Goal: Information Seeking & Learning: Learn about a topic

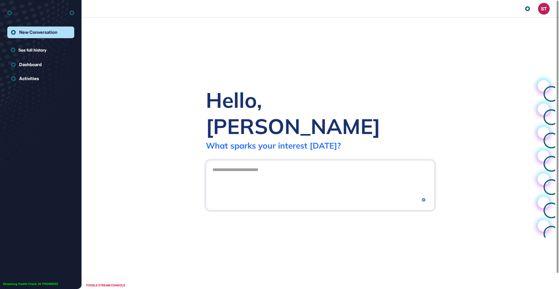
scroll to position [0, 0]
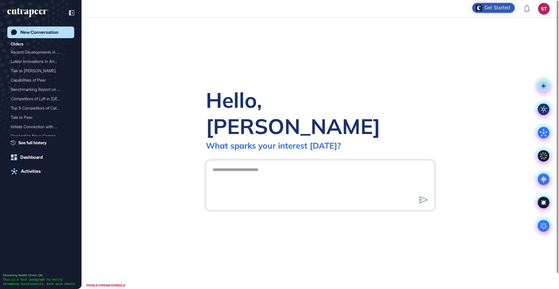
click at [497, 10] on div "Get Started" at bounding box center [498, 8] width 26 height 6
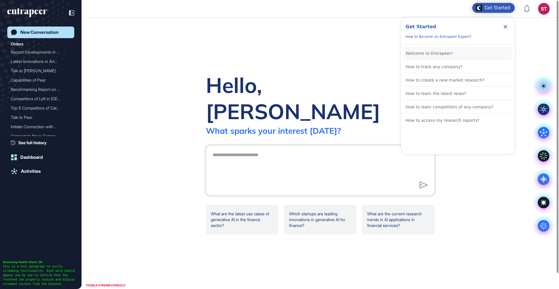
click at [423, 56] on div "Welcome to Entrapeer!" at bounding box center [429, 53] width 47 height 7
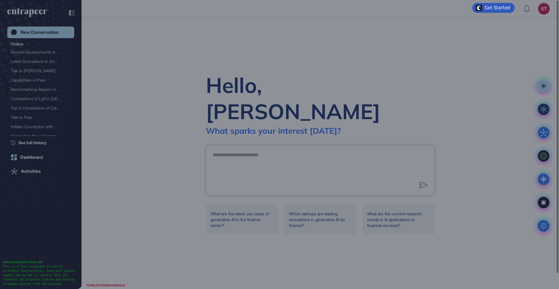
scroll to position [0, 0]
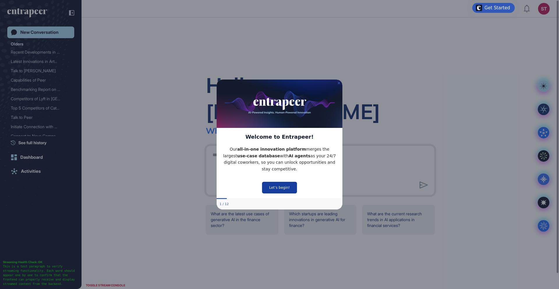
click at [278, 186] on button "Let’s begin!" at bounding box center [279, 188] width 35 height 12
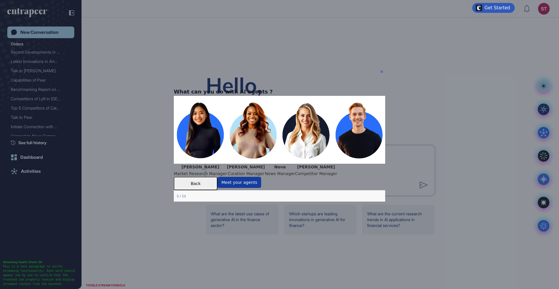
click at [261, 188] on button "Meet your agents" at bounding box center [240, 182] width 44 height 11
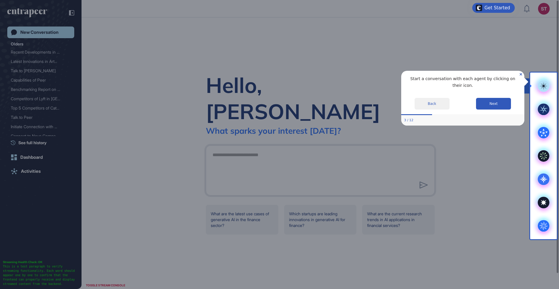
click at [541, 87] on g at bounding box center [544, 86] width 12 height 12
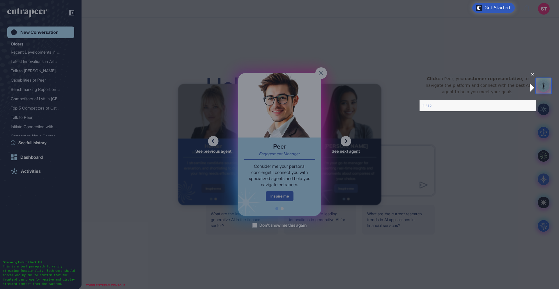
click at [506, 91] on p "Click on Peer, your customer representative , to navigate the platform and conn…" at bounding box center [477, 85] width 107 height 20
click at [294, 183] on div at bounding box center [268, 144] width 536 height 289
click at [296, 112] on div at bounding box center [268, 144] width 536 height 289
click at [531, 75] on icon "Close Preview" at bounding box center [532, 74] width 2 height 2
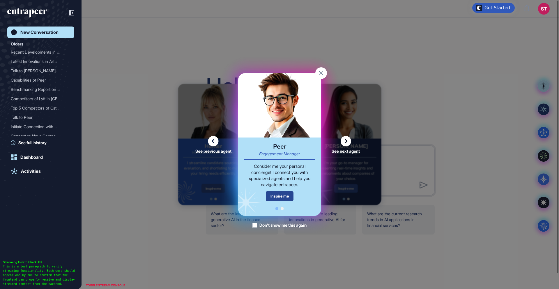
click at [287, 193] on div "Inspire me" at bounding box center [280, 196] width 28 height 10
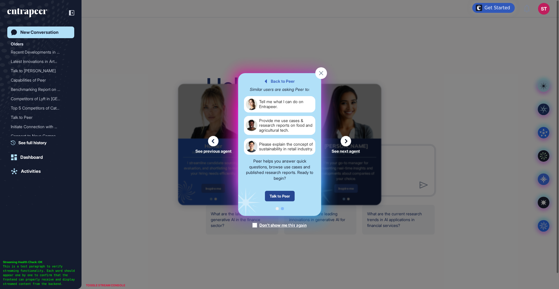
click at [287, 193] on div "Talk to Peer" at bounding box center [280, 196] width 30 height 10
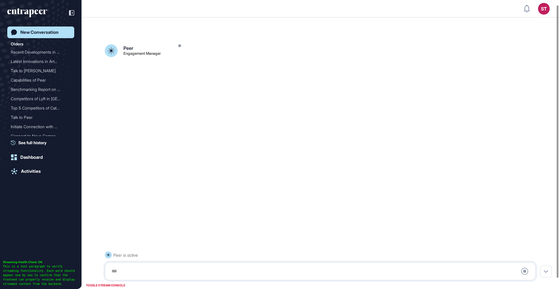
scroll to position [16, 0]
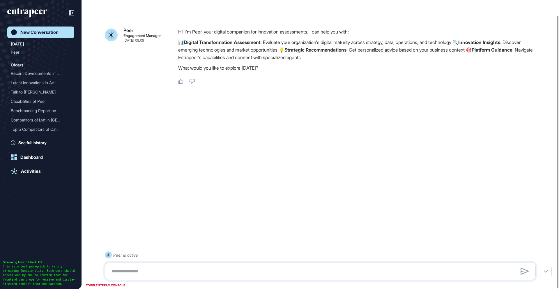
click at [302, 178] on div "Peer Engagement Manager Sep 26, 2025 09:09 Hi! I'm Peer, your digital companion…" at bounding box center [321, 137] width 478 height 260
click at [172, 270] on textarea at bounding box center [320, 271] width 425 height 12
click at [31, 8] on icon "entrapeer-logo" at bounding box center [27, 12] width 40 height 9
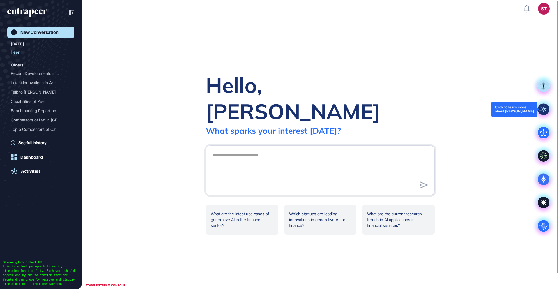
click at [551, 108] on div at bounding box center [543, 109] width 23 height 23
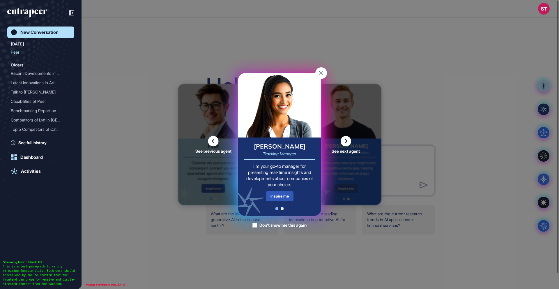
click at [319, 73] on rect at bounding box center [321, 73] width 12 height 12
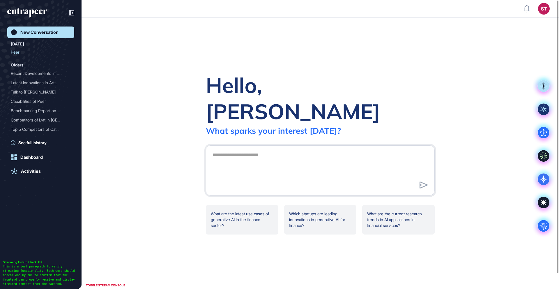
drag, startPoint x: 455, startPoint y: 51, endPoint x: 419, endPoint y: 45, distance: 36.3
click at [454, 52] on div "Hello, Sienny What sparks your interest today? .cls-2{fill:#fff} What are the l…" at bounding box center [321, 152] width 478 height 271
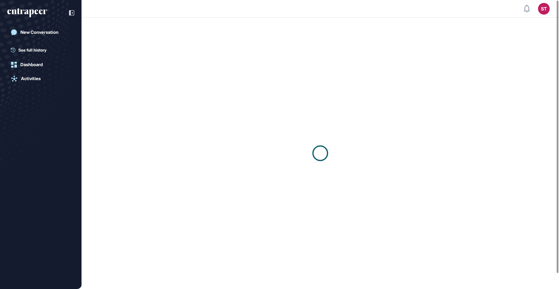
scroll to position [0, 0]
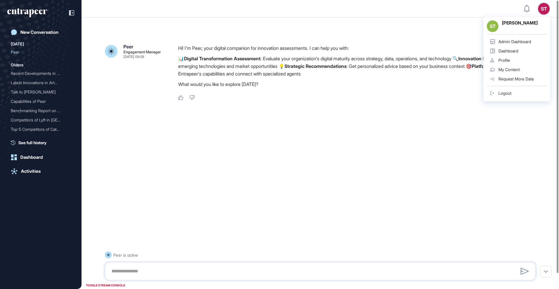
click at [544, 10] on div "ST" at bounding box center [544, 9] width 12 height 12
click at [543, 17] on div "ST Sienny Thio Admin Dashboard Dashboard Profile My Content Request More Data L…" at bounding box center [516, 59] width 67 height 84
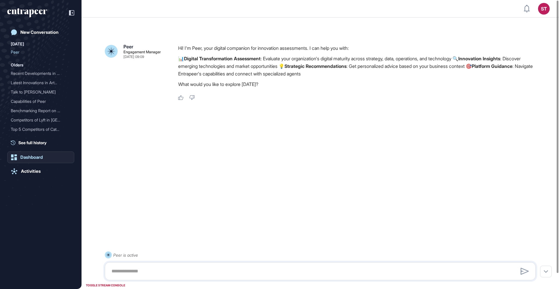
click at [30, 158] on div "Dashboard" at bounding box center [31, 157] width 22 height 5
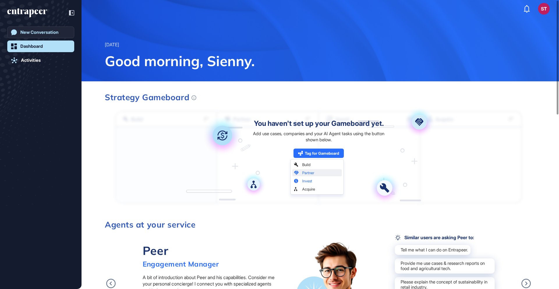
click at [25, 33] on div "New Conversation" at bounding box center [39, 32] width 38 height 5
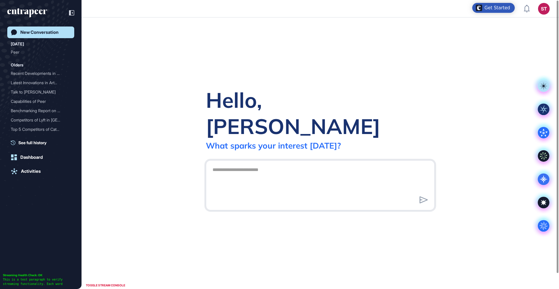
click at [491, 10] on div "Get Started" at bounding box center [498, 8] width 26 height 6
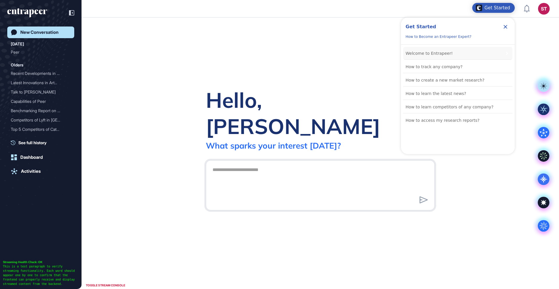
click at [444, 52] on div "Welcome to Entrapeer!" at bounding box center [429, 53] width 47 height 7
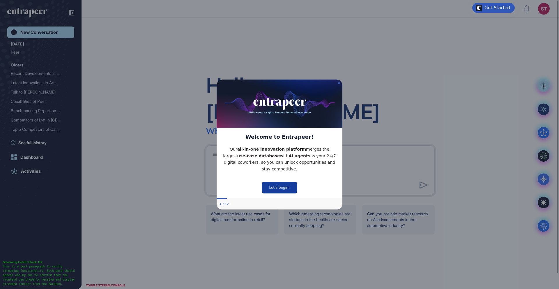
click at [285, 190] on button "Let’s begin!" at bounding box center [279, 188] width 35 height 12
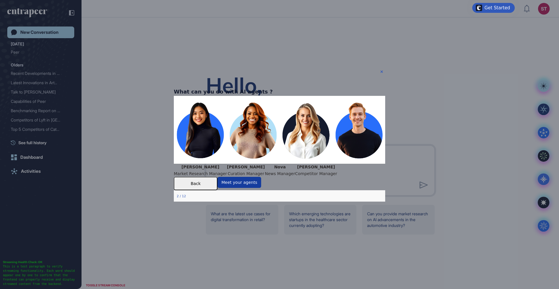
click at [261, 188] on button "Meet your agents" at bounding box center [240, 182] width 44 height 11
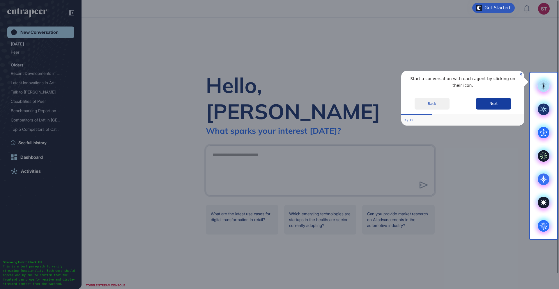
click at [491, 105] on button "Next" at bounding box center [493, 104] width 35 height 12
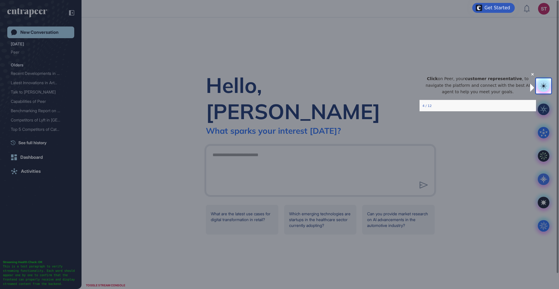
click at [539, 88] on rect at bounding box center [544, 86] width 12 height 12
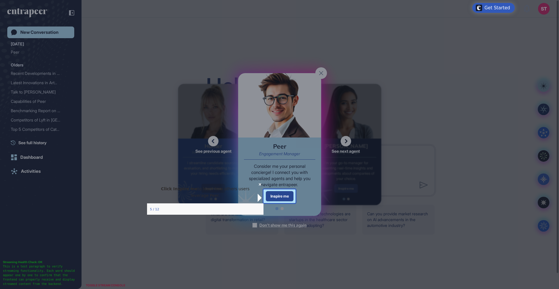
click at [275, 195] on div "Inspire me" at bounding box center [280, 196] width 28 height 10
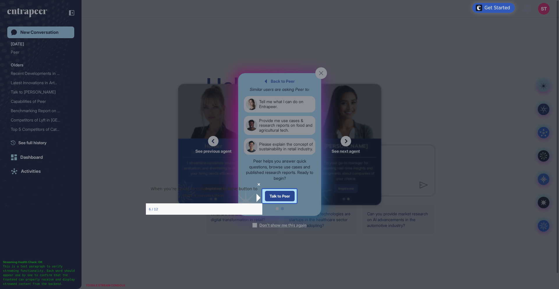
click at [279, 199] on div "Talk to Peer" at bounding box center [280, 196] width 30 height 10
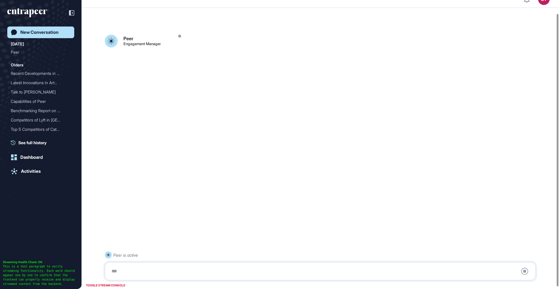
scroll to position [16, 0]
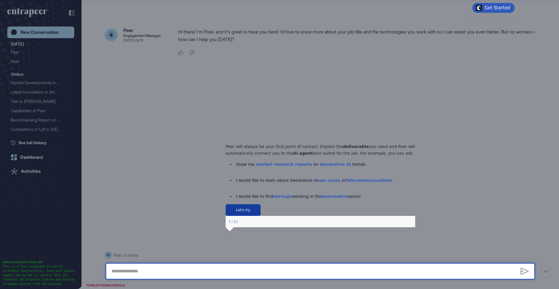
click at [260, 216] on button "Let's try" at bounding box center [242, 210] width 35 height 12
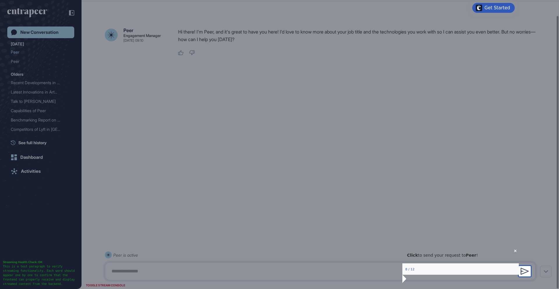
click at [524, 270] on icon at bounding box center [525, 271] width 8 height 7
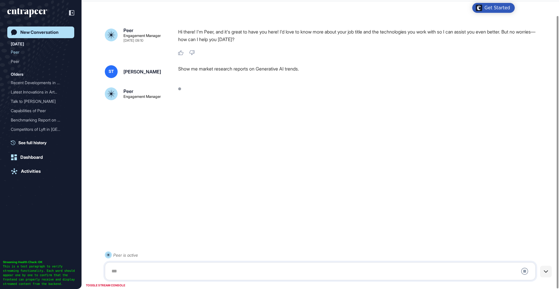
click at [549, 271] on div at bounding box center [546, 272] width 12 height 12
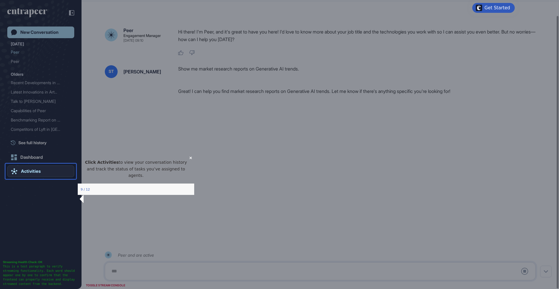
click at [15, 170] on icon at bounding box center [14, 171] width 6 height 6
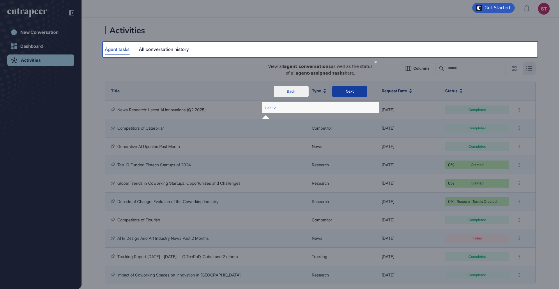
click at [333, 97] on button "Next" at bounding box center [349, 91] width 35 height 12
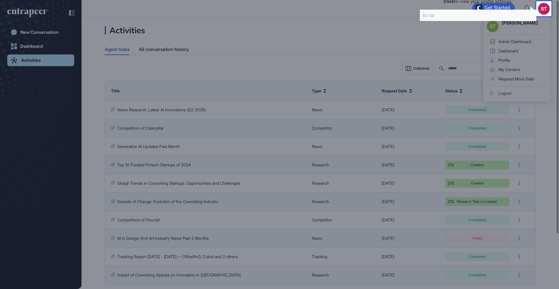
click at [547, 17] on div "ST Sienny Thio Admin Dashboard Dashboard Profile My Content Request More Data L…" at bounding box center [516, 59] width 67 height 84
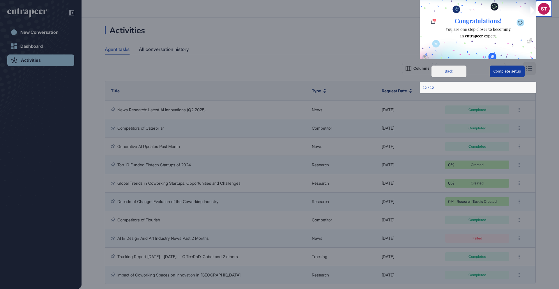
click at [509, 68] on button "Complete setup" at bounding box center [507, 72] width 35 height 12
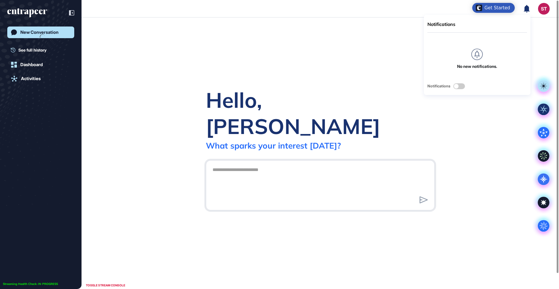
scroll to position [0, 0]
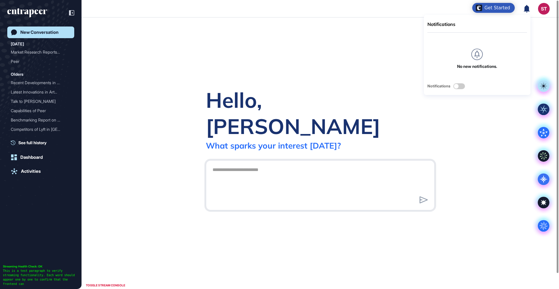
click at [493, 11] on div "Get Started" at bounding box center [493, 8] width 43 height 10
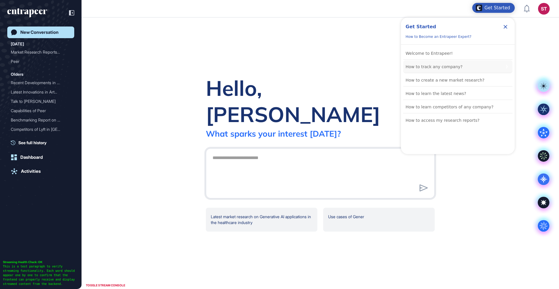
click at [436, 64] on div "How to track any company?" at bounding box center [434, 66] width 57 height 7
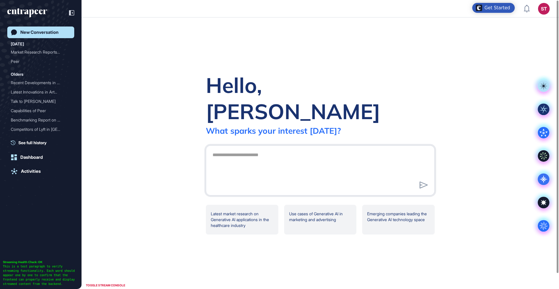
scroll to position [0, 0]
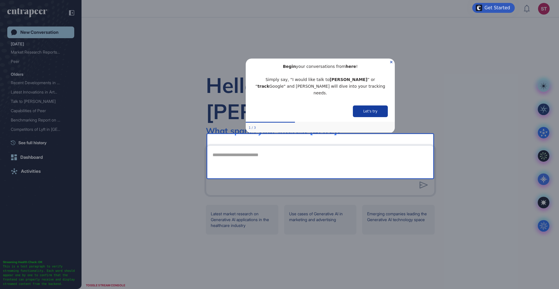
click at [379, 105] on button "Let's try" at bounding box center [370, 111] width 35 height 12
type textarea "**********"
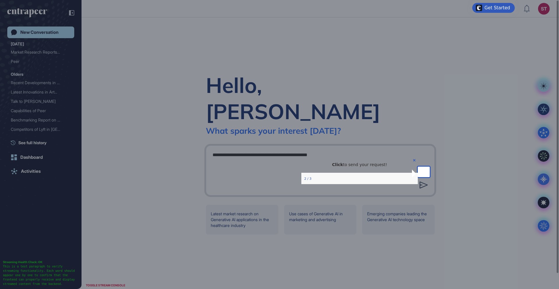
click at [421, 181] on icon at bounding box center [424, 184] width 8 height 7
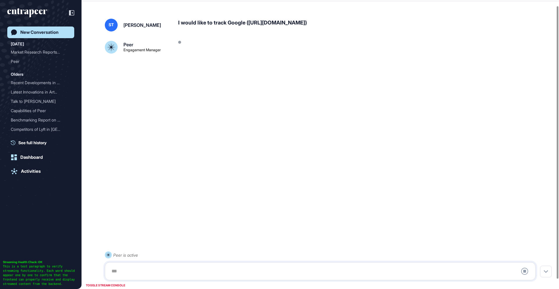
scroll to position [16, 0]
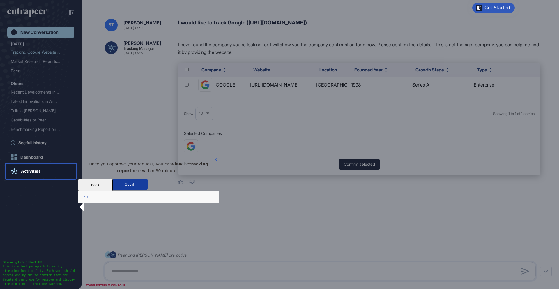
click at [148, 190] on button "Got it!" at bounding box center [130, 185] width 35 height 12
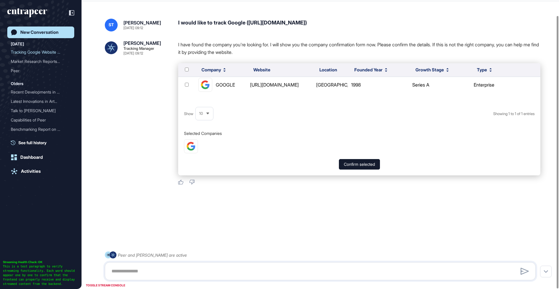
click at [34, 33] on div "New Conversation" at bounding box center [39, 32] width 38 height 5
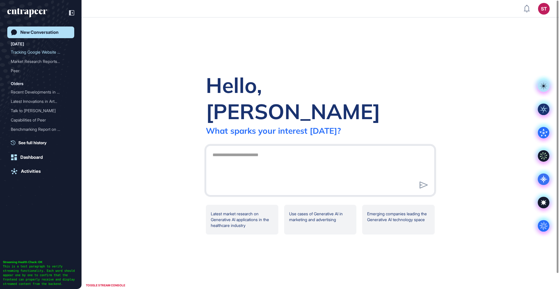
click at [469, 34] on div "Hello, Sienny What sparks your interest today? .cls-2{fill:#fff} Latest market …" at bounding box center [321, 152] width 478 height 271
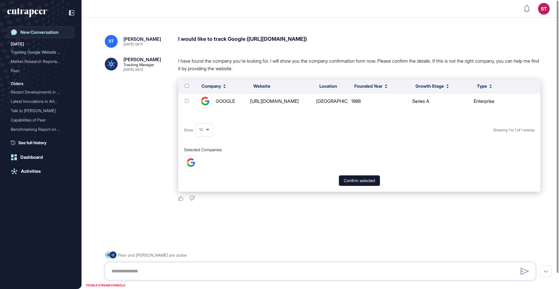
click at [50, 30] on div "New Conversation" at bounding box center [39, 32] width 38 height 5
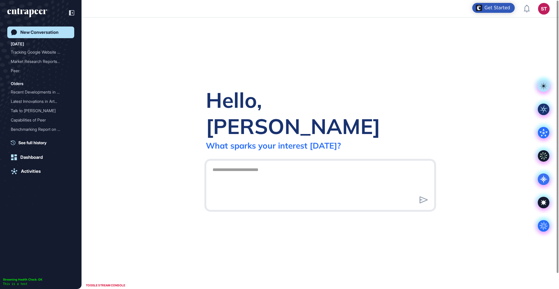
click at [498, 11] on div "Get Started" at bounding box center [493, 8] width 43 height 10
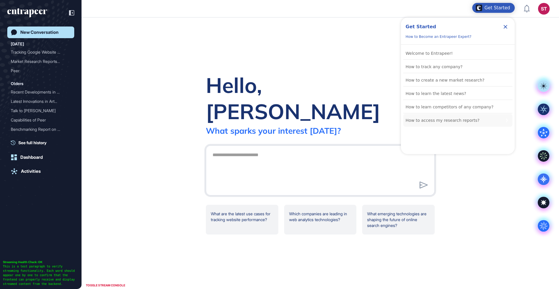
click at [441, 122] on div "How to access my research reports?" at bounding box center [443, 120] width 74 height 7
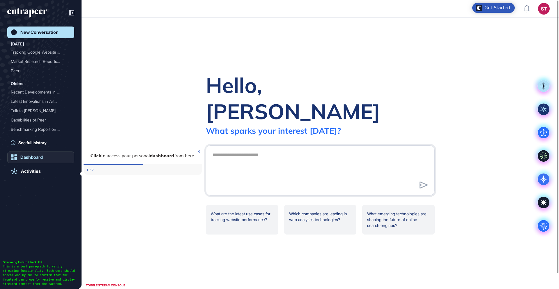
click at [49, 157] on link "Dashboard" at bounding box center [40, 157] width 67 height 12
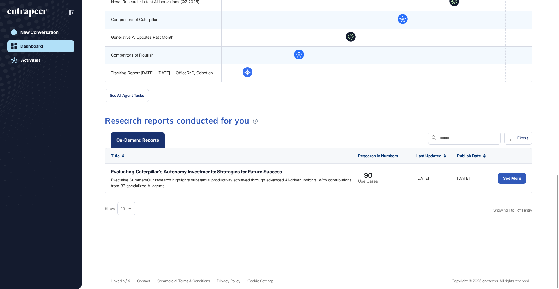
scroll to position [281, 0]
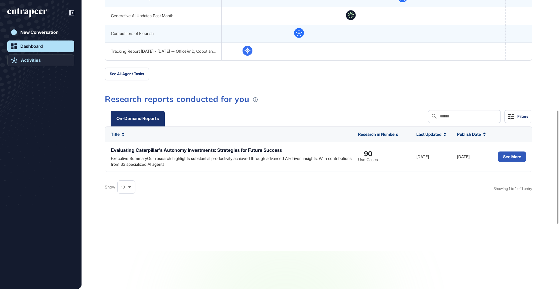
click at [45, 59] on link "Activities" at bounding box center [40, 60] width 67 height 12
click at [32, 59] on div "Activities" at bounding box center [31, 60] width 20 height 5
click at [48, 31] on div "New Conversation" at bounding box center [39, 32] width 38 height 5
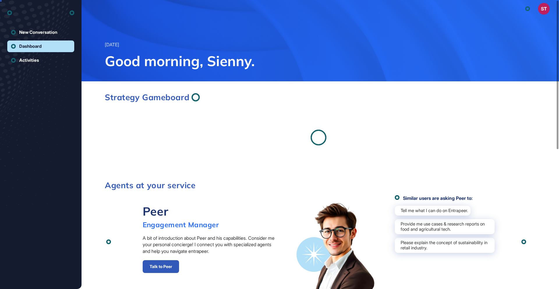
scroll to position [0, 0]
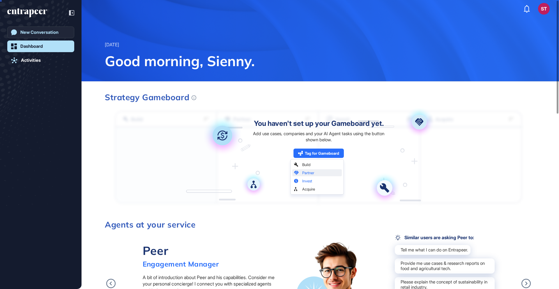
click at [45, 36] on link "New Conversation" at bounding box center [40, 33] width 67 height 12
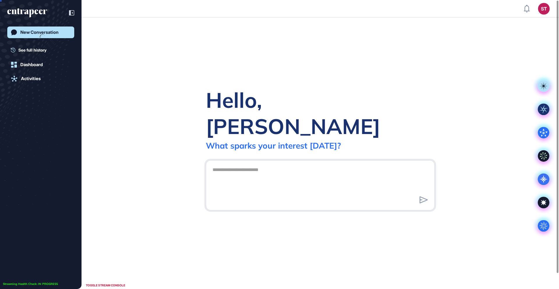
scroll to position [0, 0]
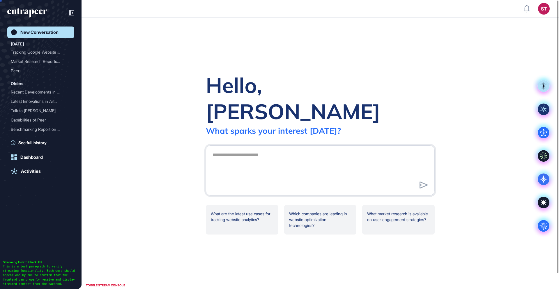
click at [133, 60] on div "Hello, [PERSON_NAME] What sparks your interest [DATE]? .cls-2{fill:#fff} What a…" at bounding box center [321, 152] width 478 height 271
click at [36, 13] on icon "entrapeer-logo" at bounding box center [25, 11] width 36 height 5
click at [507, 4] on div "Get Started" at bounding box center [493, 8] width 43 height 10
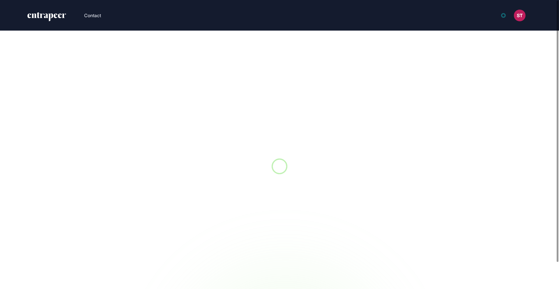
scroll to position [0, 0]
